Goal: Task Accomplishment & Management: Manage account settings

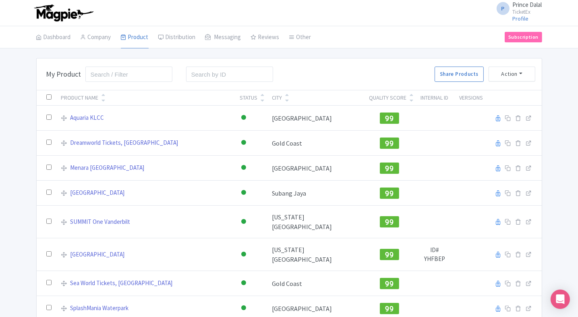
click at [0, 211] on html "P Prince Dalal TicketEx Profile Users Settings Sign out Dashboard Company Produ…" at bounding box center [289, 158] width 578 height 317
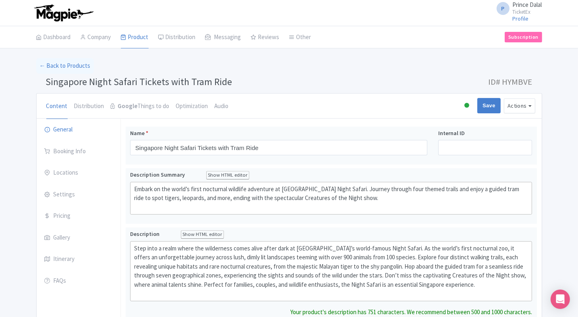
type trix-editor "<div>&nbsp;Step into a realm where the wilderness comes alive after dark at Sin…"
